Goal: Check status: Check status

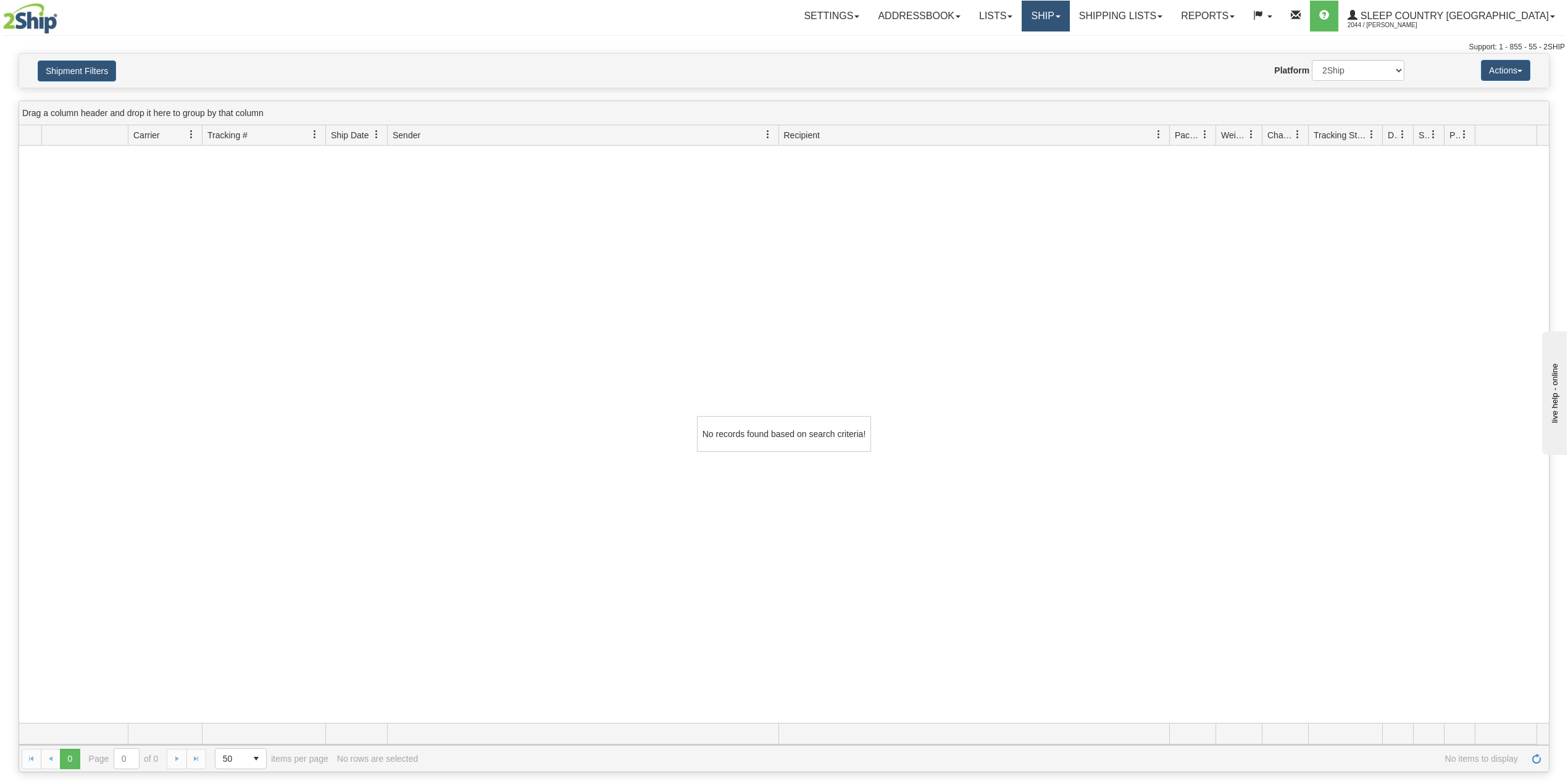
click at [1069, 11] on link "Ship" at bounding box center [1045, 16] width 47 height 31
click at [1057, 57] on span "OnHold / Order Queue" at bounding box center [1013, 59] width 87 height 10
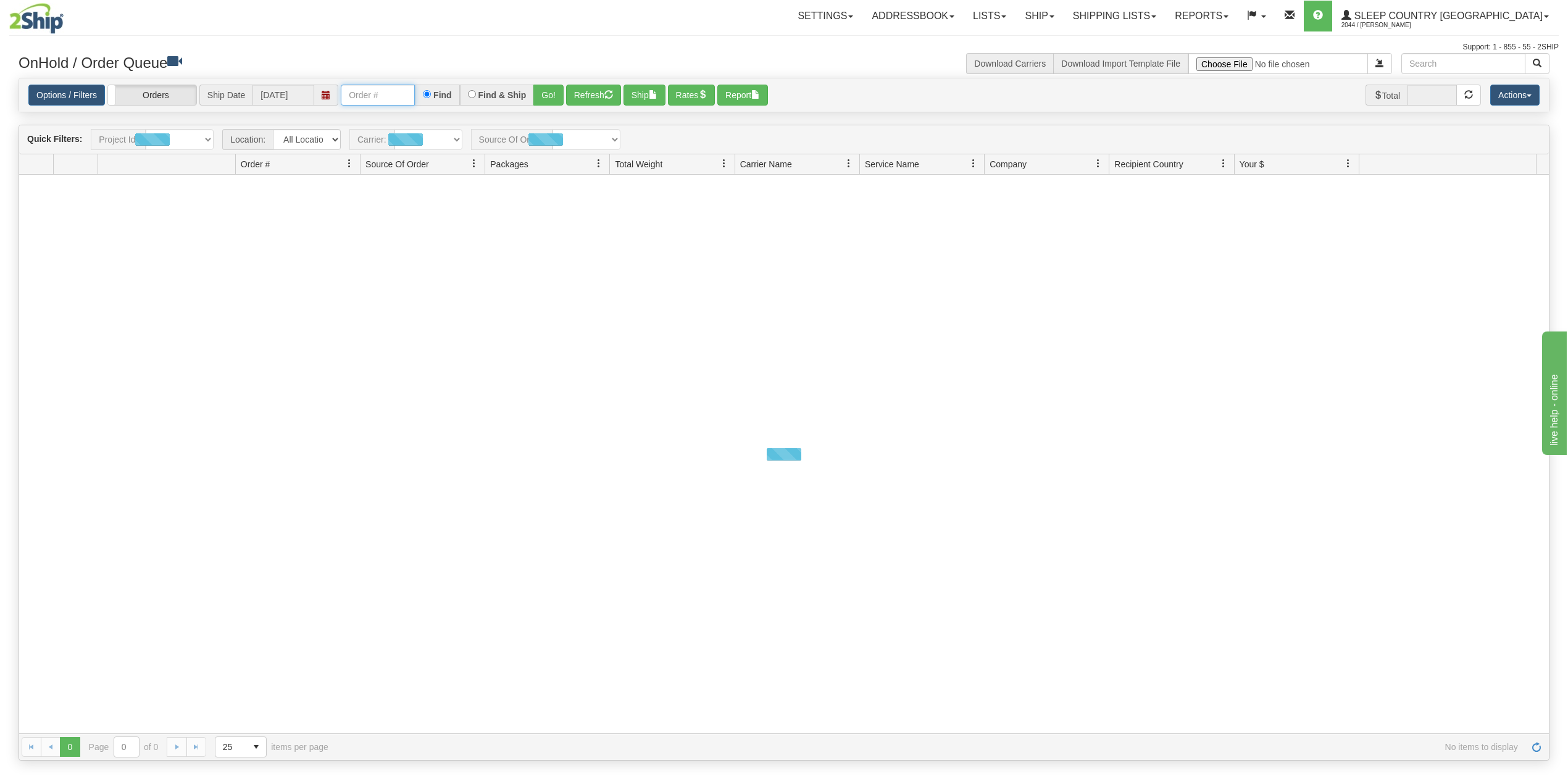
click at [395, 95] on input "text" at bounding box center [377, 95] width 74 height 21
paste input "1059986"
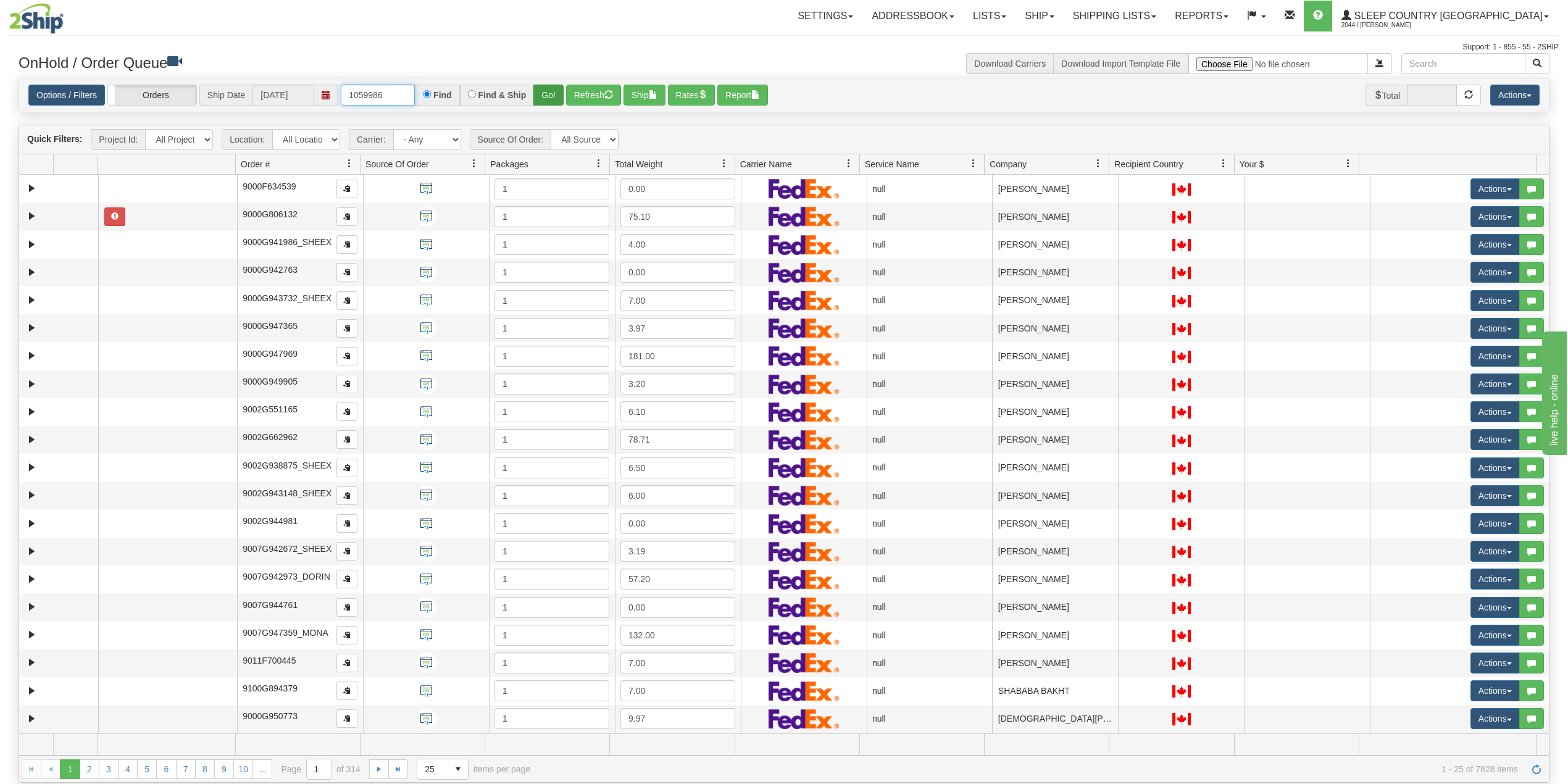
type input "1059986"
click at [554, 95] on button "Go!" at bounding box center [548, 95] width 30 height 21
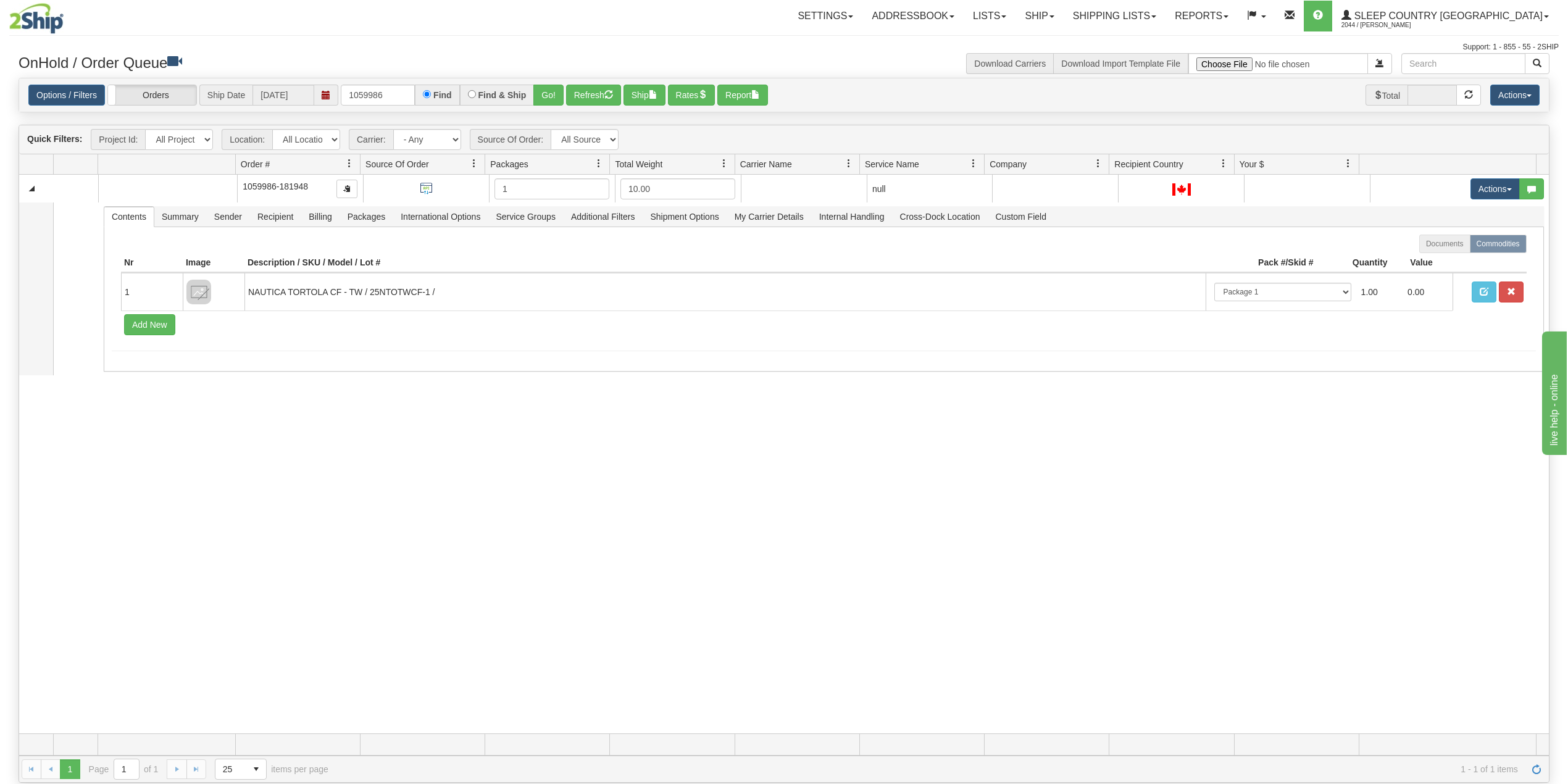
click at [234, 505] on div "31705420 BECO 91320900 0 1059986-181948 1 10.00 null integrate2oracle Beco Indu…" at bounding box center [784, 455] width 1530 height 559
click at [477, 473] on div "31705420 BECO 91320900 0 1059986-181948 1 10.00 null integrate2oracle Beco Indu…" at bounding box center [784, 455] width 1530 height 559
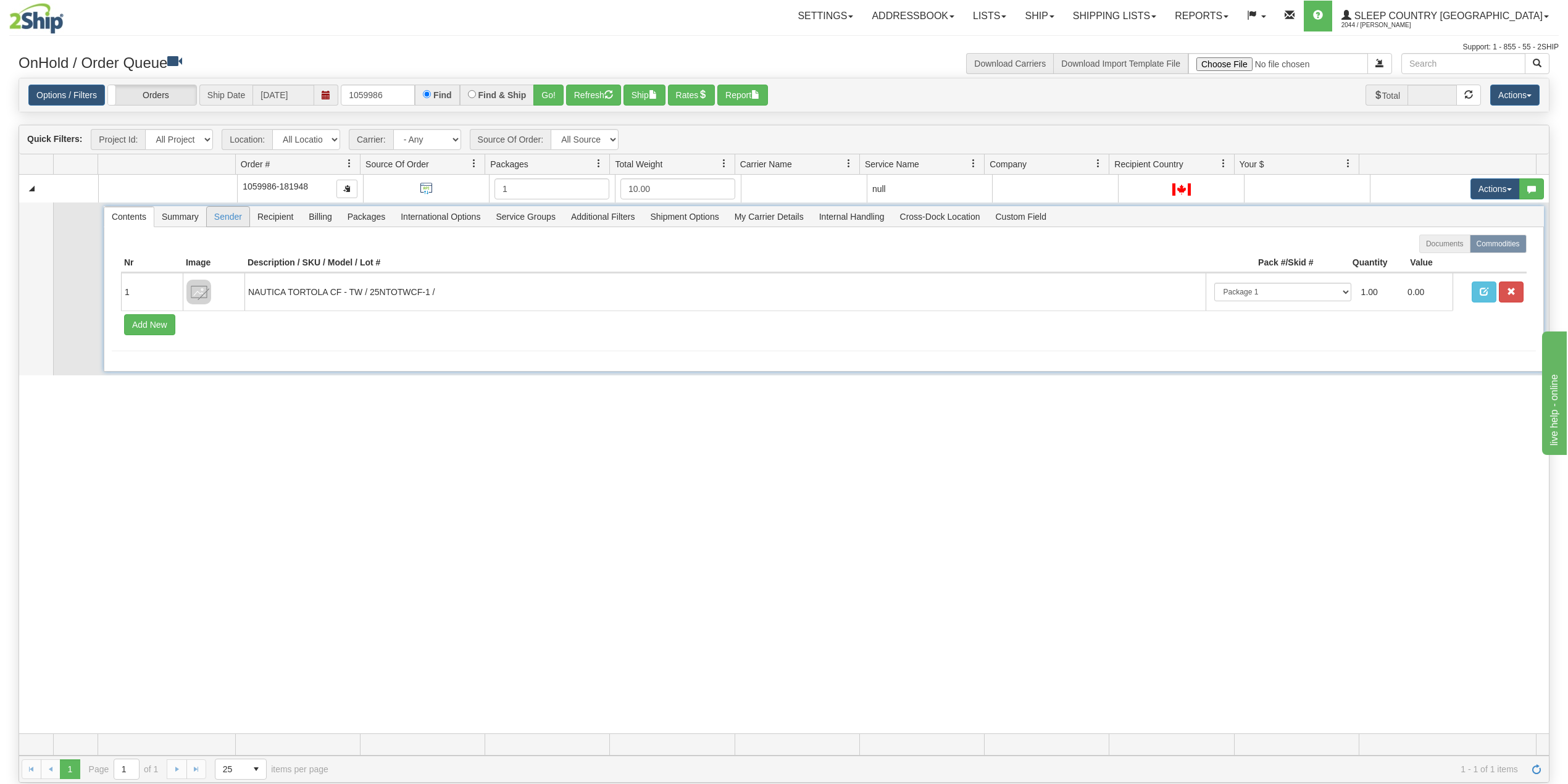
click at [230, 216] on span "Sender" at bounding box center [228, 217] width 42 height 20
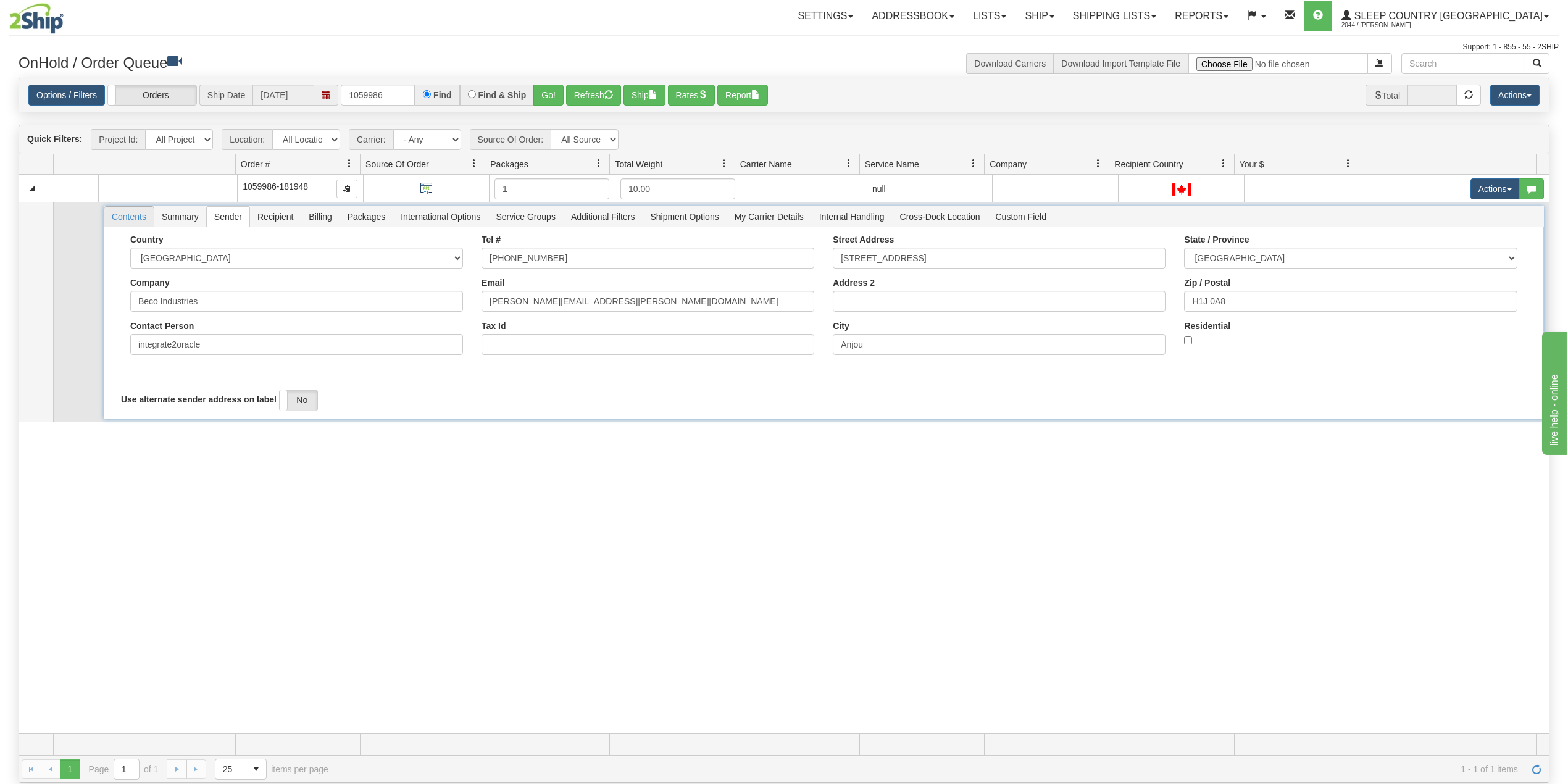
click at [127, 216] on span "Contents" at bounding box center [129, 217] width 49 height 20
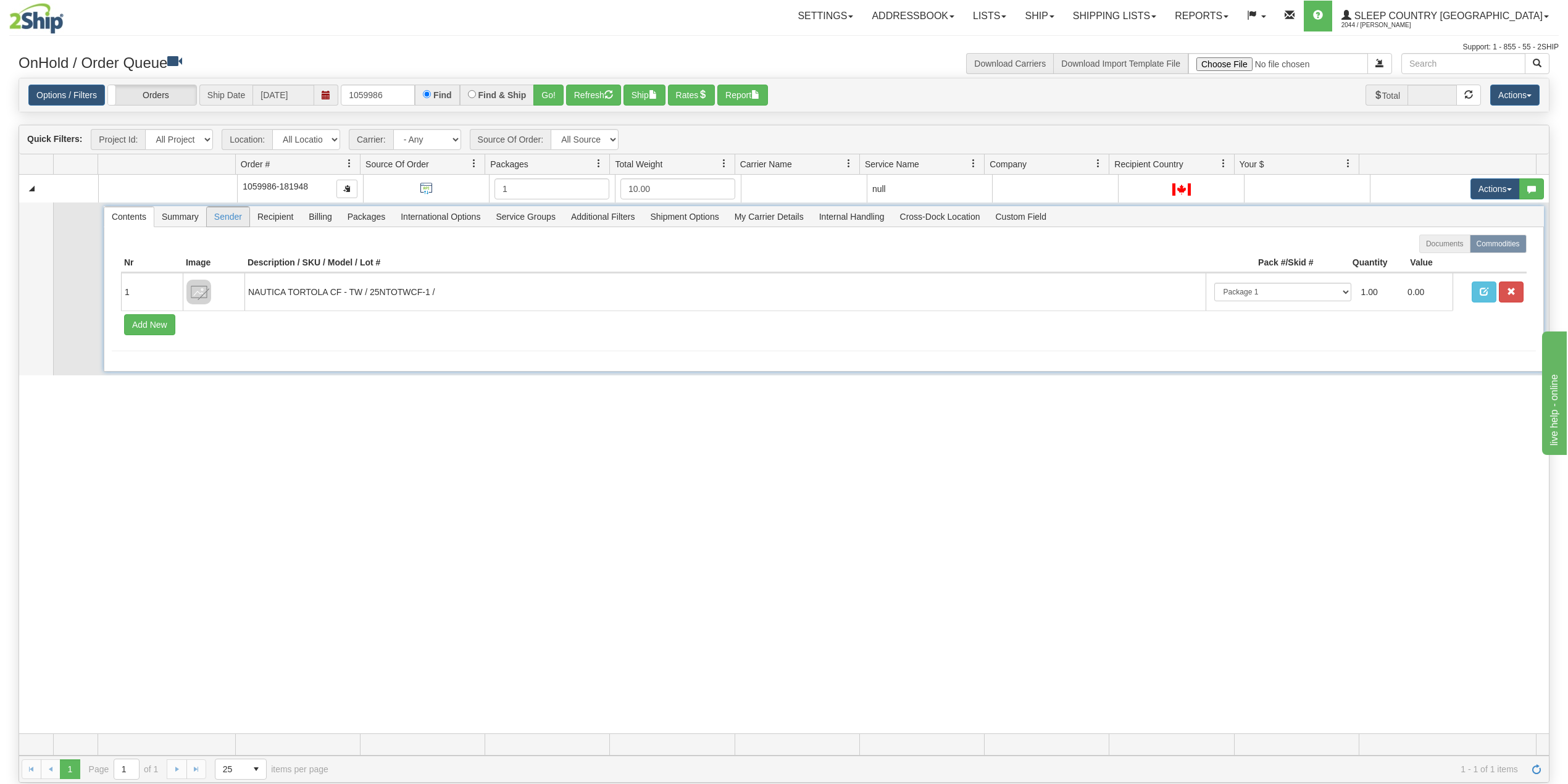
click at [226, 217] on span "Sender" at bounding box center [228, 217] width 42 height 20
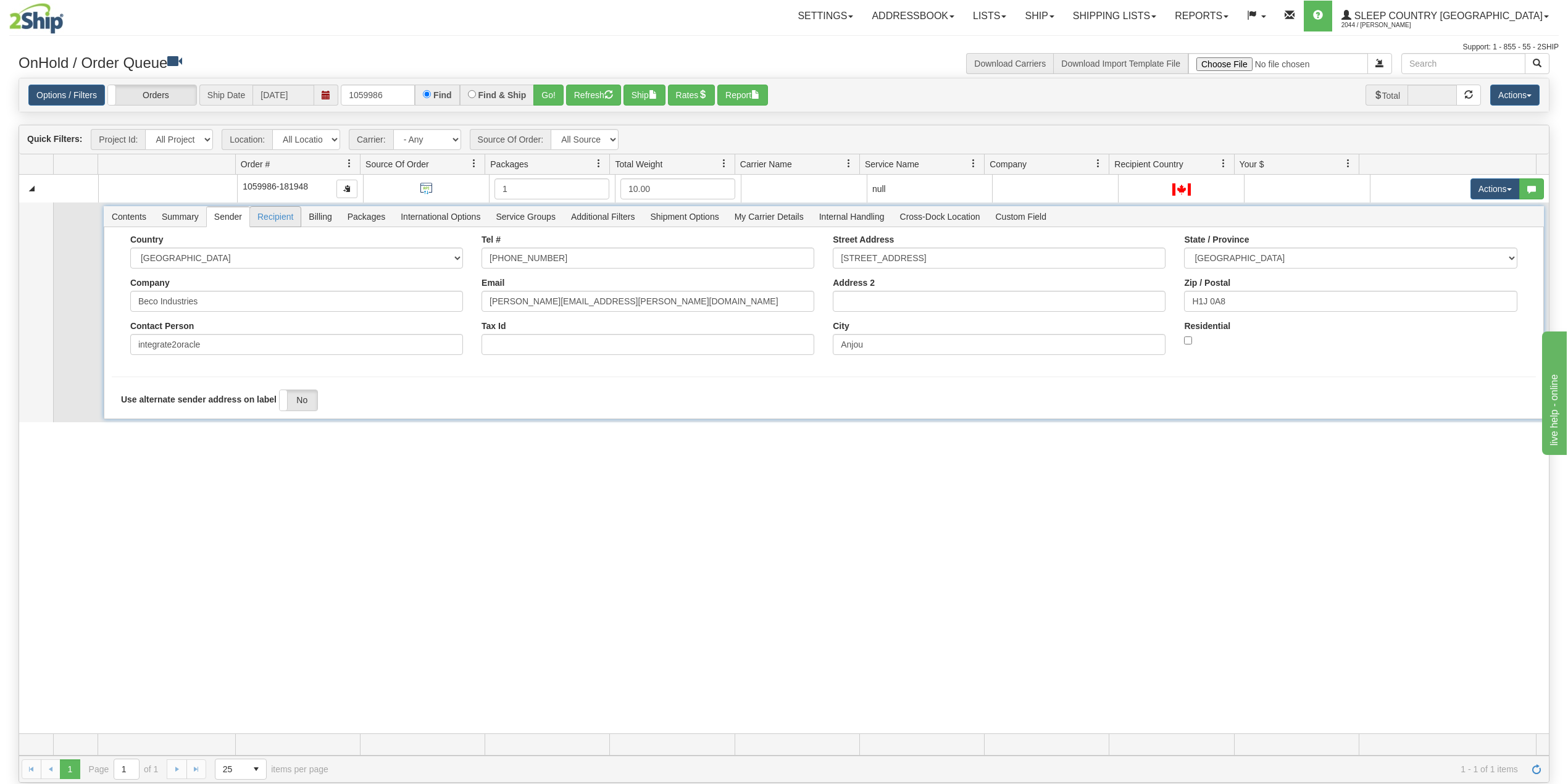
click at [276, 221] on span "Recipient" at bounding box center [275, 217] width 51 height 20
